Goal: Transaction & Acquisition: Purchase product/service

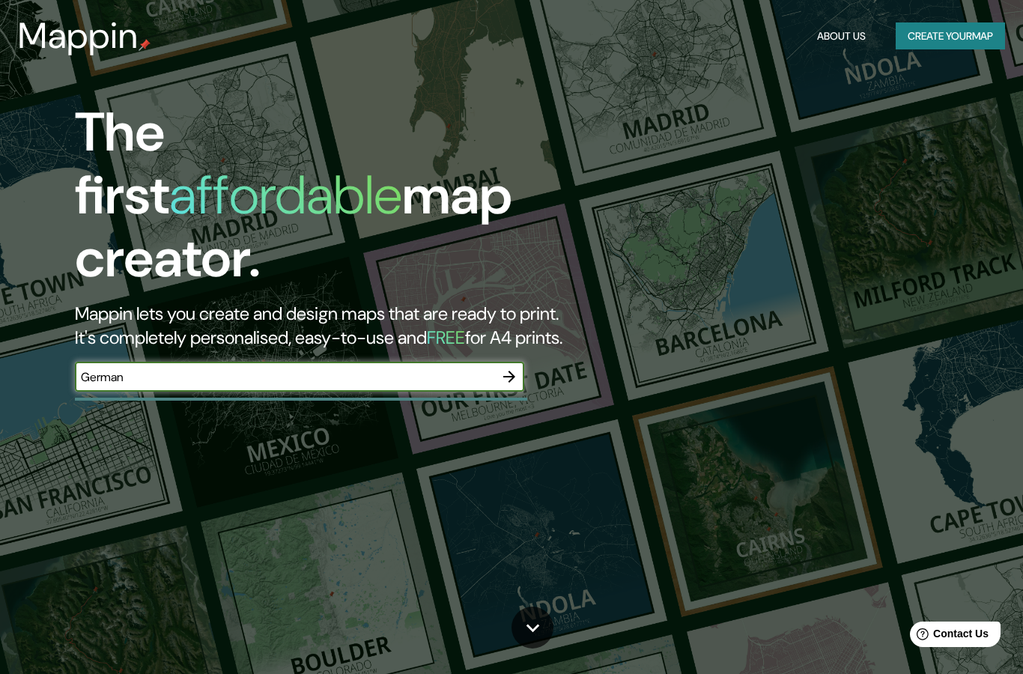
type input "[GEOGRAPHIC_DATA]"
click at [509, 362] on button "button" at bounding box center [509, 377] width 30 height 30
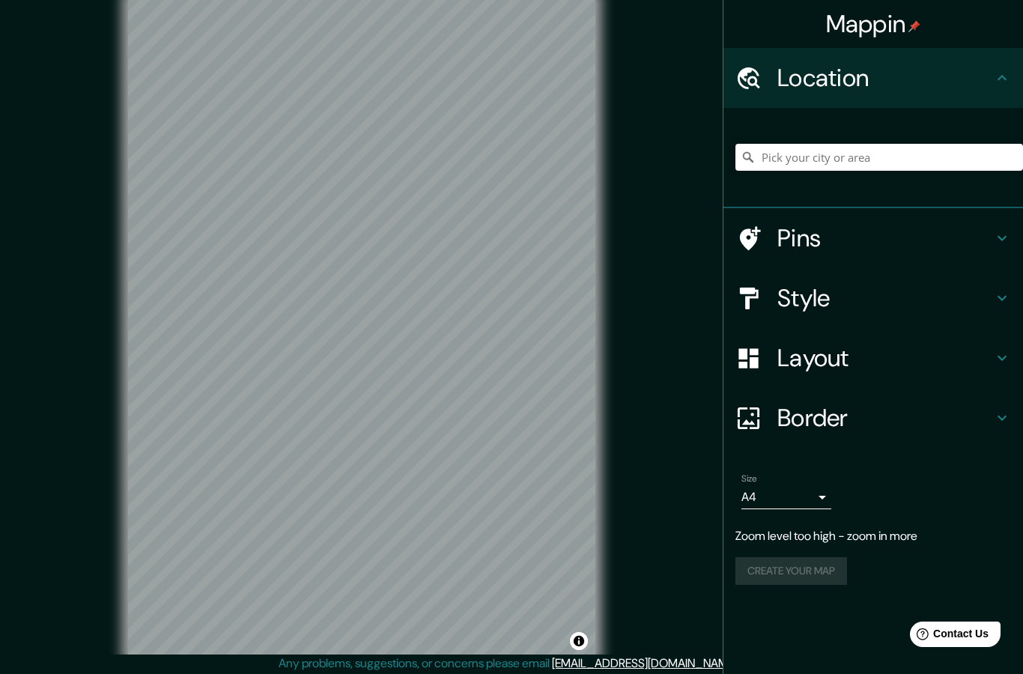
click at [874, 76] on h4 "Location" at bounding box center [885, 78] width 216 height 30
click at [993, 78] on icon at bounding box center [1002, 78] width 18 height 18
click at [865, 153] on input "Pick your city or area" at bounding box center [879, 157] width 288 height 27
type input "A"
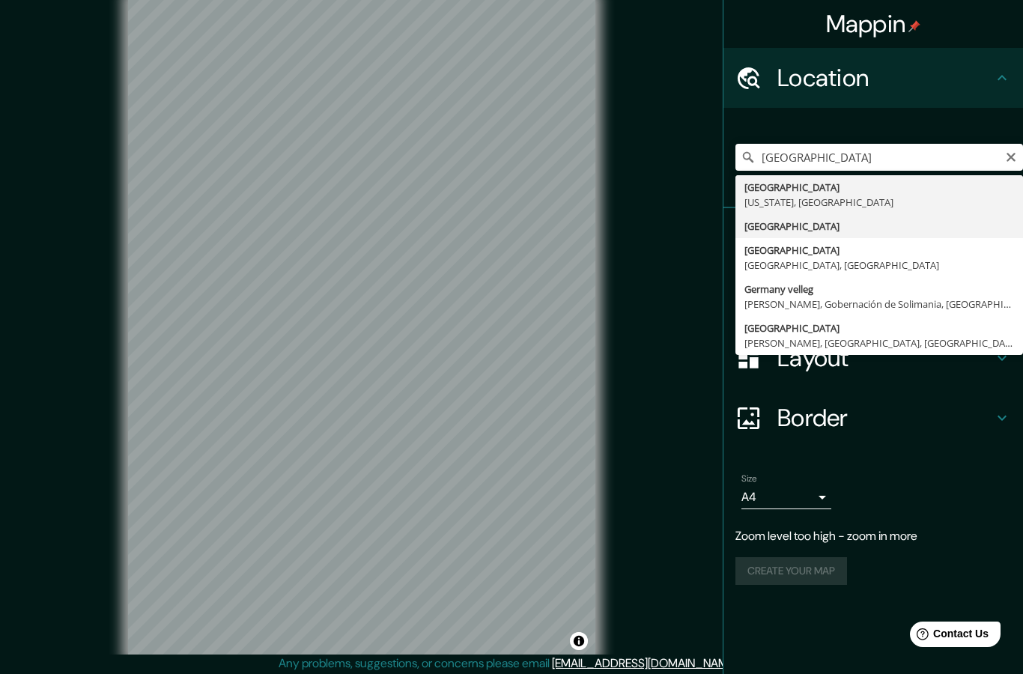
type input "[GEOGRAPHIC_DATA]"
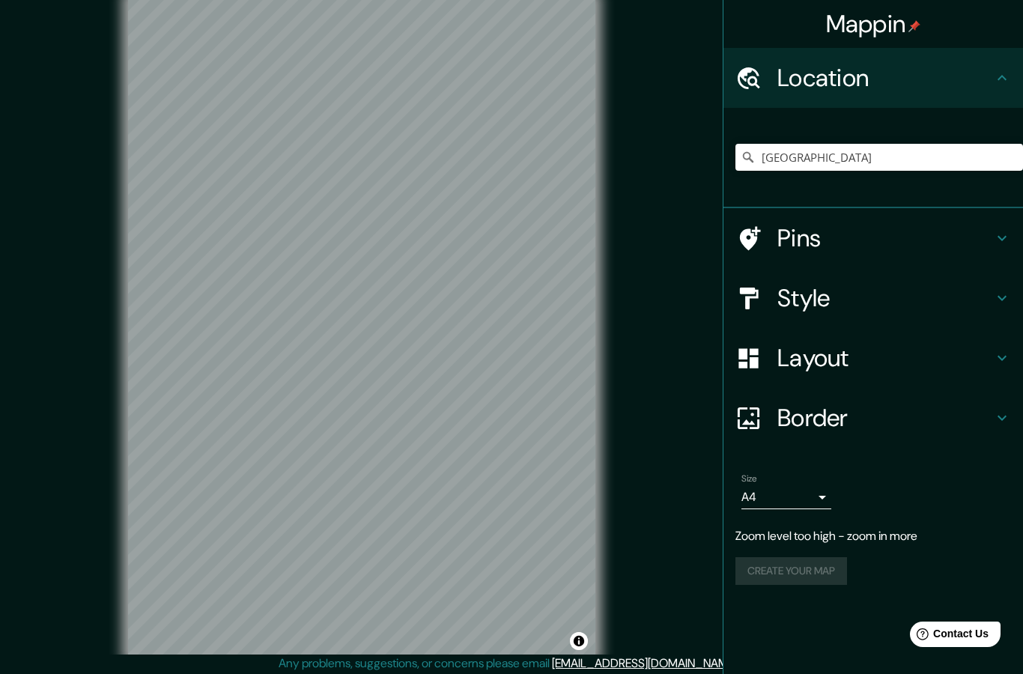
click at [956, 301] on h4 "Style" at bounding box center [885, 298] width 216 height 30
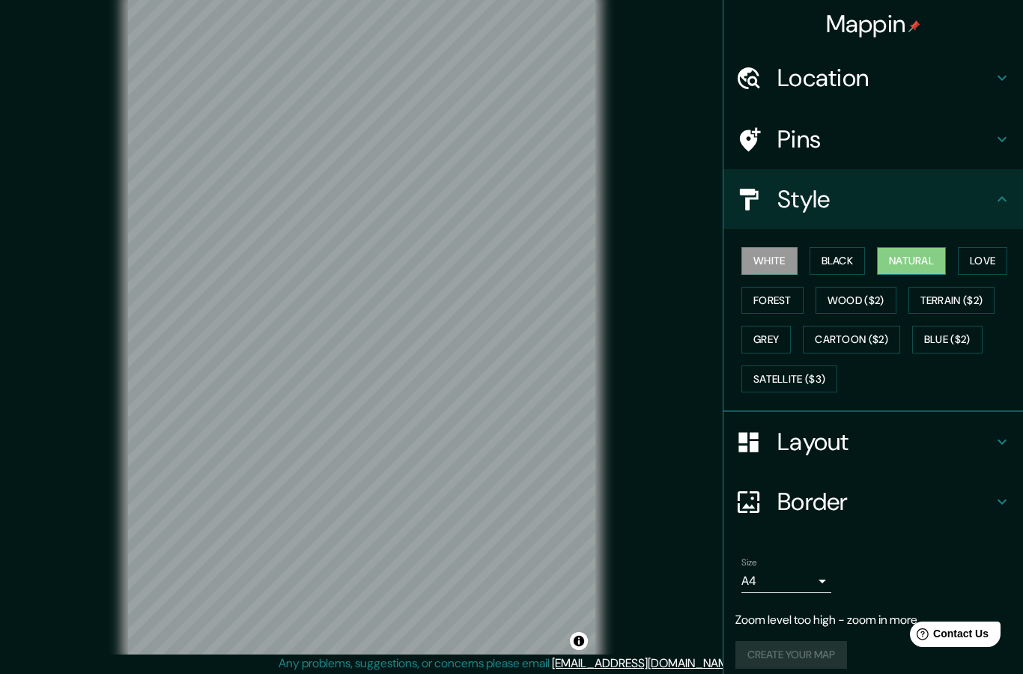
click at [918, 266] on button "Natural" at bounding box center [911, 261] width 69 height 28
click at [884, 294] on button "Wood ($2)" at bounding box center [856, 301] width 81 height 28
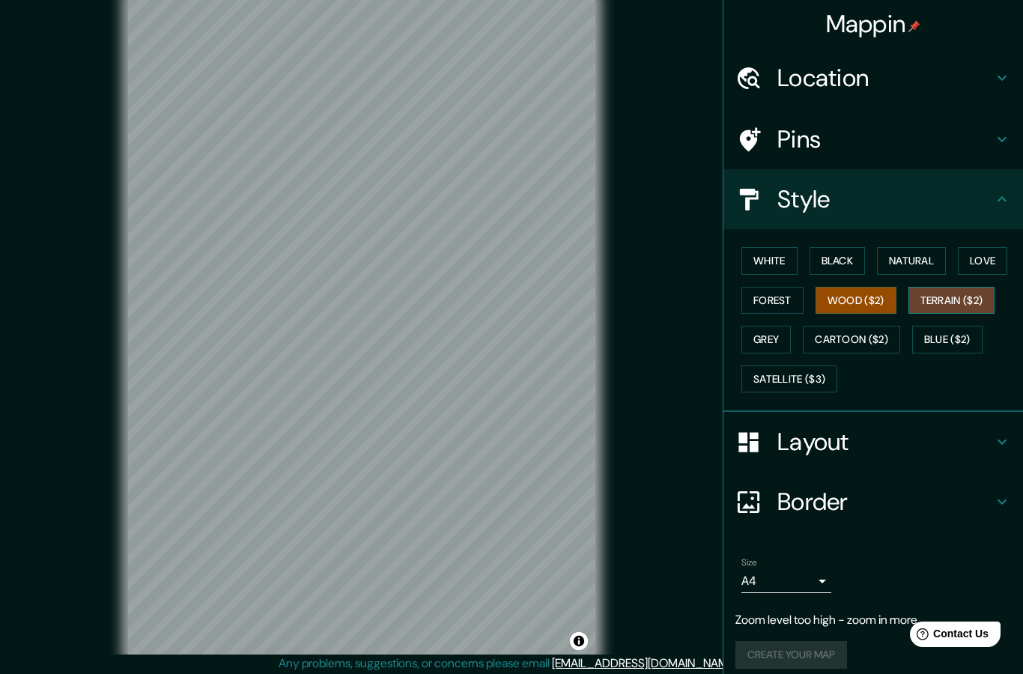
click at [953, 295] on button "Terrain ($2)" at bounding box center [951, 301] width 87 height 28
click at [940, 336] on button "Blue ($2)" at bounding box center [947, 340] width 70 height 28
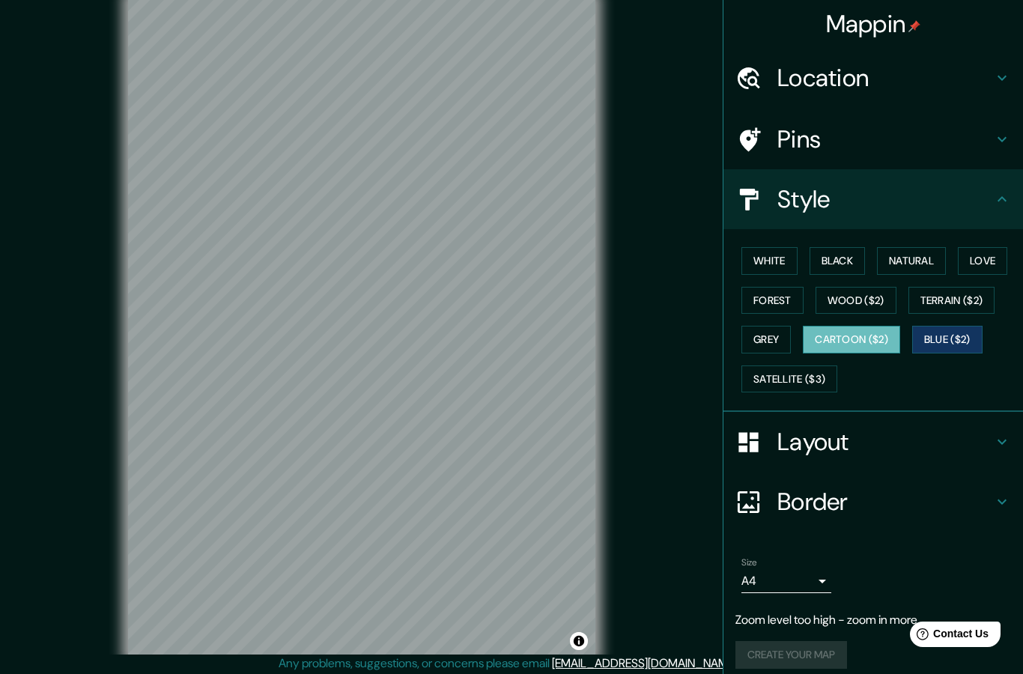
click at [882, 337] on button "Cartoon ($2)" at bounding box center [851, 340] width 97 height 28
click at [830, 369] on button "Satellite ($3)" at bounding box center [789, 379] width 96 height 28
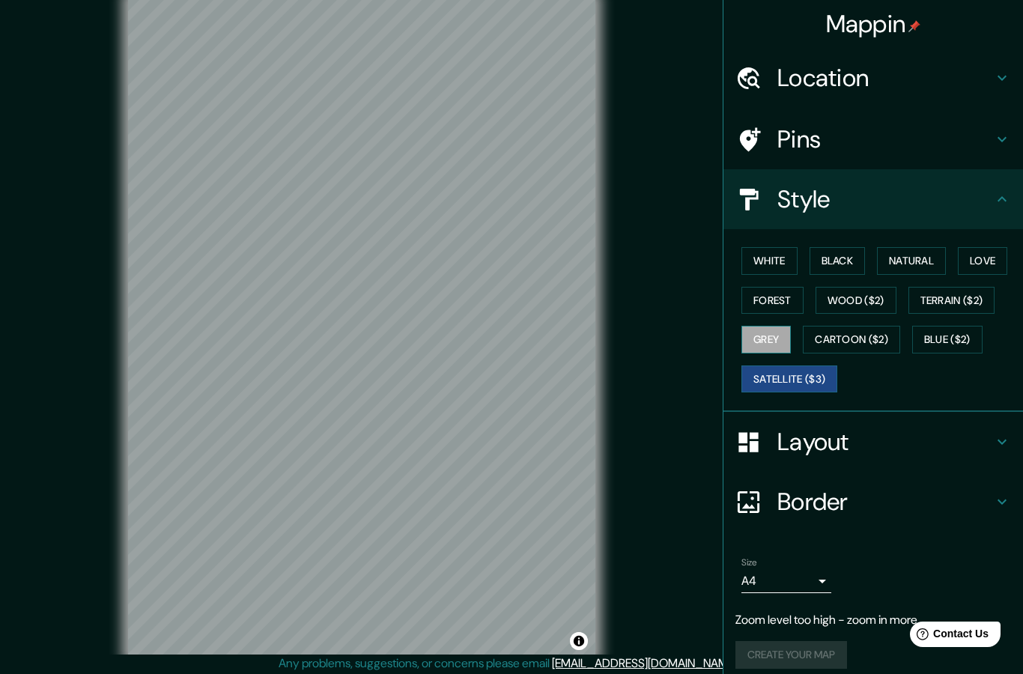
click at [779, 336] on button "Grey" at bounding box center [765, 340] width 49 height 28
